Goal: Task Accomplishment & Management: Manage account settings

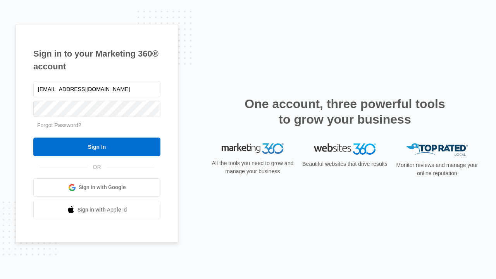
type input "dankie614@gmail.com"
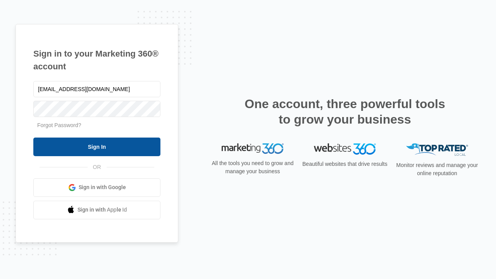
click at [97, 146] on input "Sign In" at bounding box center [96, 147] width 127 height 19
